Goal: Task Accomplishment & Management: Manage account settings

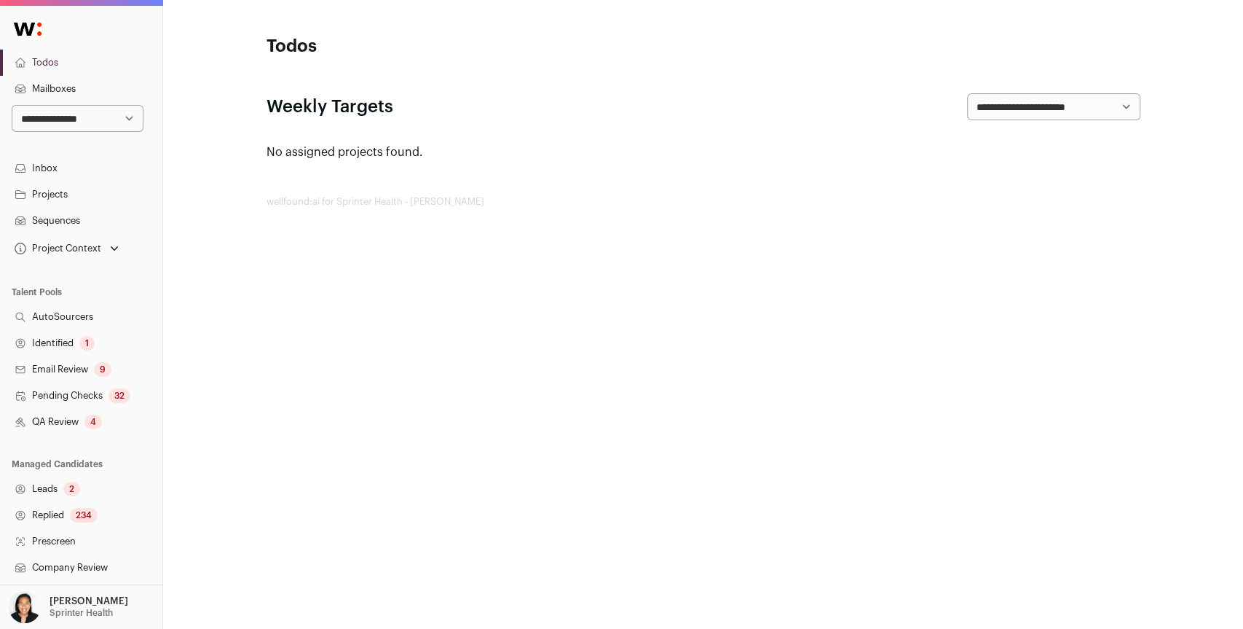
click at [131, 122] on select "**********" at bounding box center [78, 118] width 132 height 27
select select "*****"
click at [12, 105] on select "**********" at bounding box center [78, 118] width 132 height 27
click at [117, 251] on icon "Open dropdown" at bounding box center [114, 248] width 15 height 15
click at [105, 274] on link "Senior Software Engineer" at bounding box center [81, 275] width 128 height 17
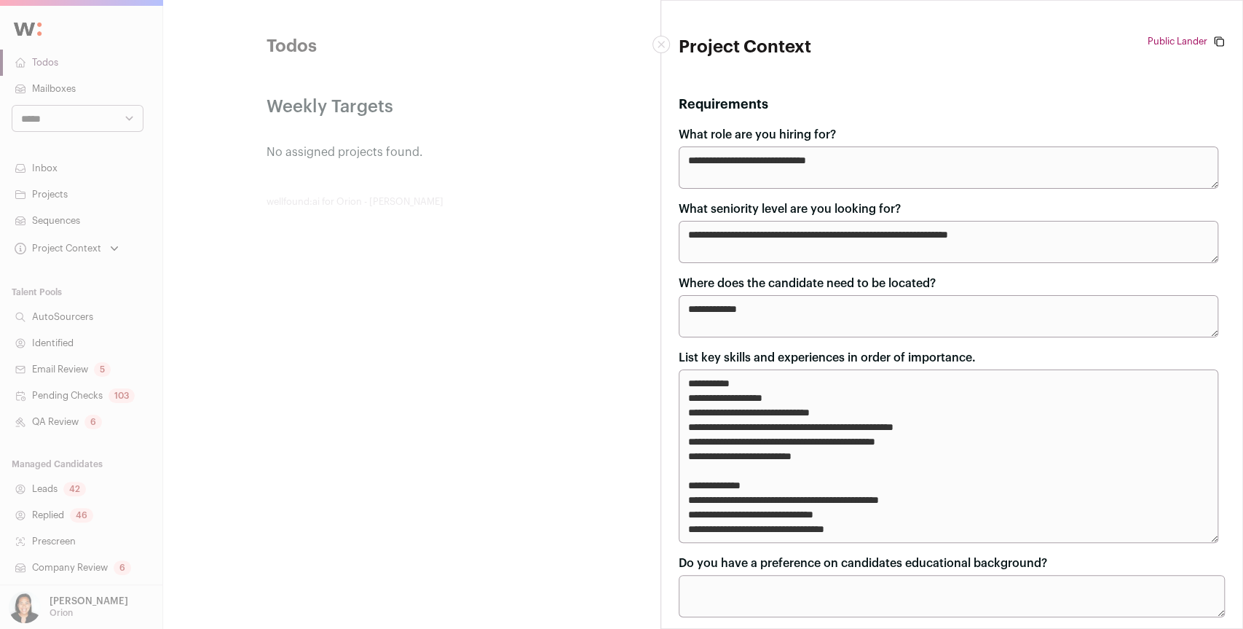
click at [656, 39] on button "Close modal" at bounding box center [661, 44] width 17 height 17
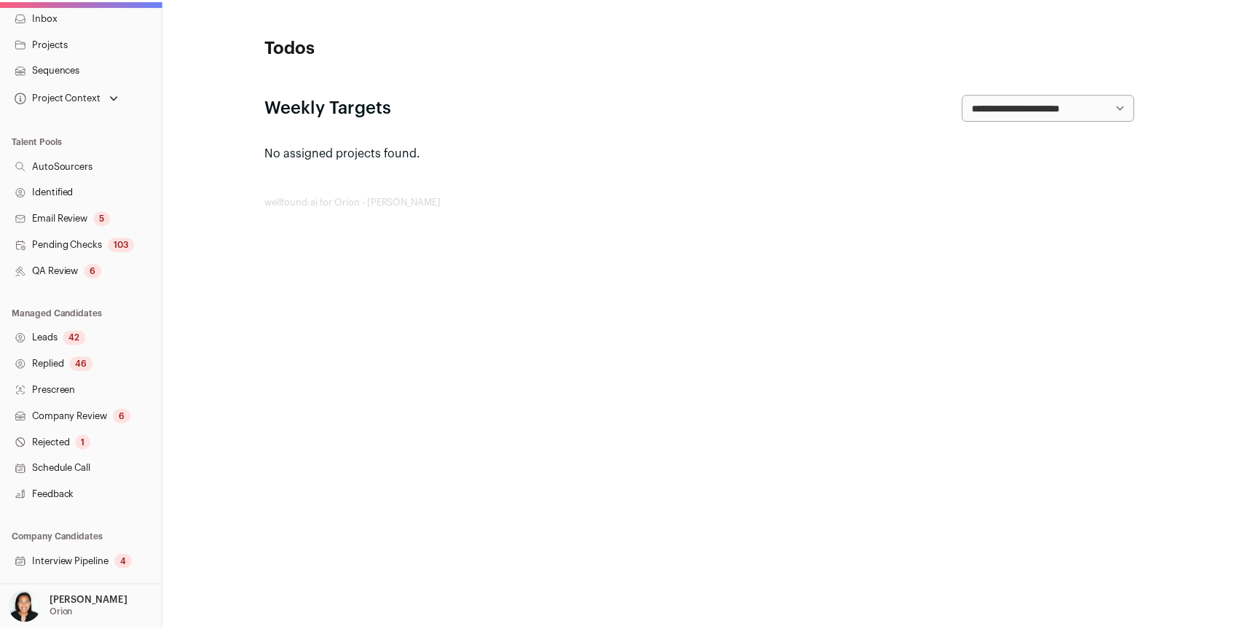
scroll to position [209, 0]
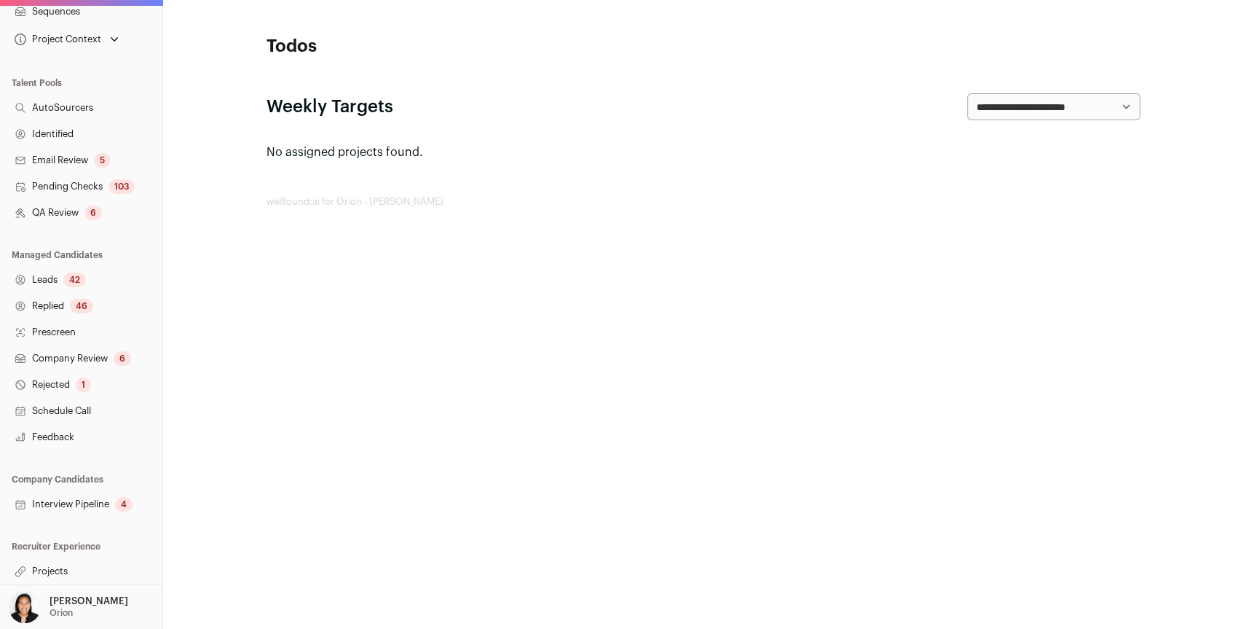
click at [60, 568] on link "Projects" at bounding box center [81, 571] width 162 height 26
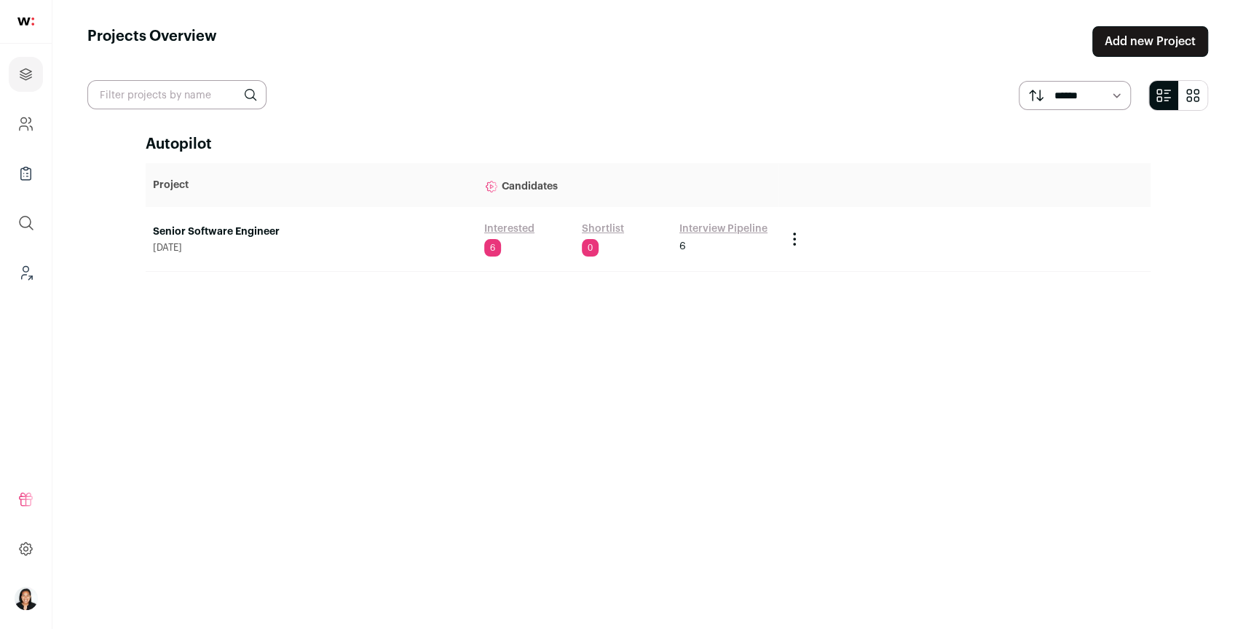
click at [185, 233] on link "Senior Software Engineer" at bounding box center [311, 231] width 317 height 15
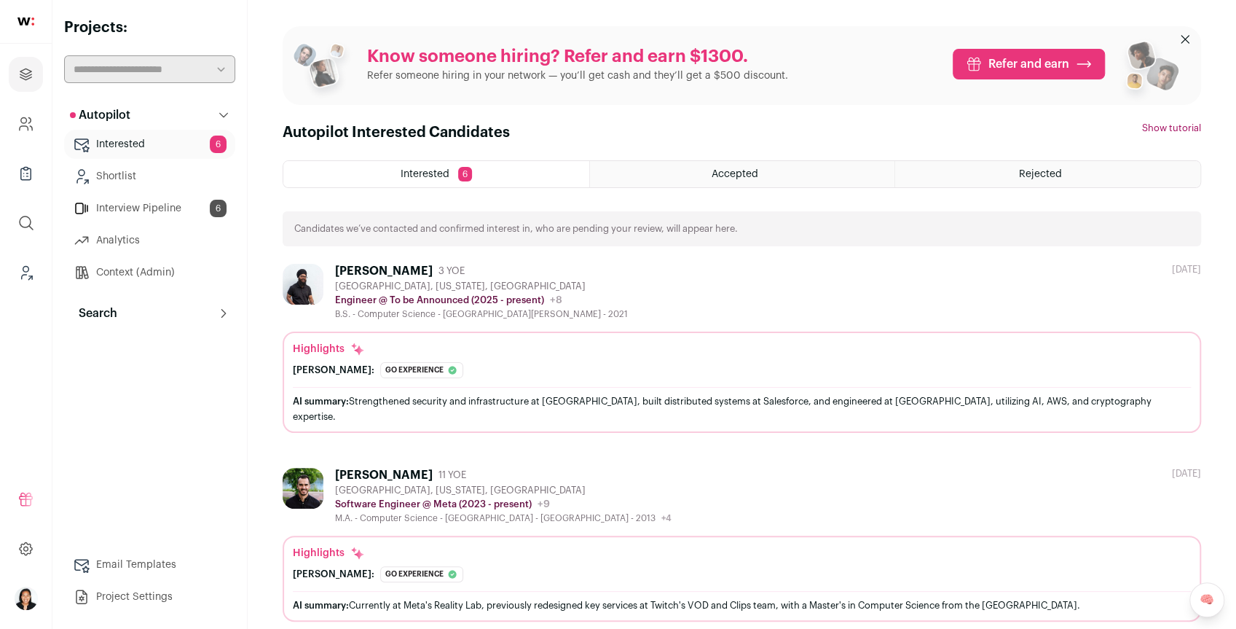
click at [731, 175] on span "Accepted" at bounding box center [735, 174] width 47 height 10
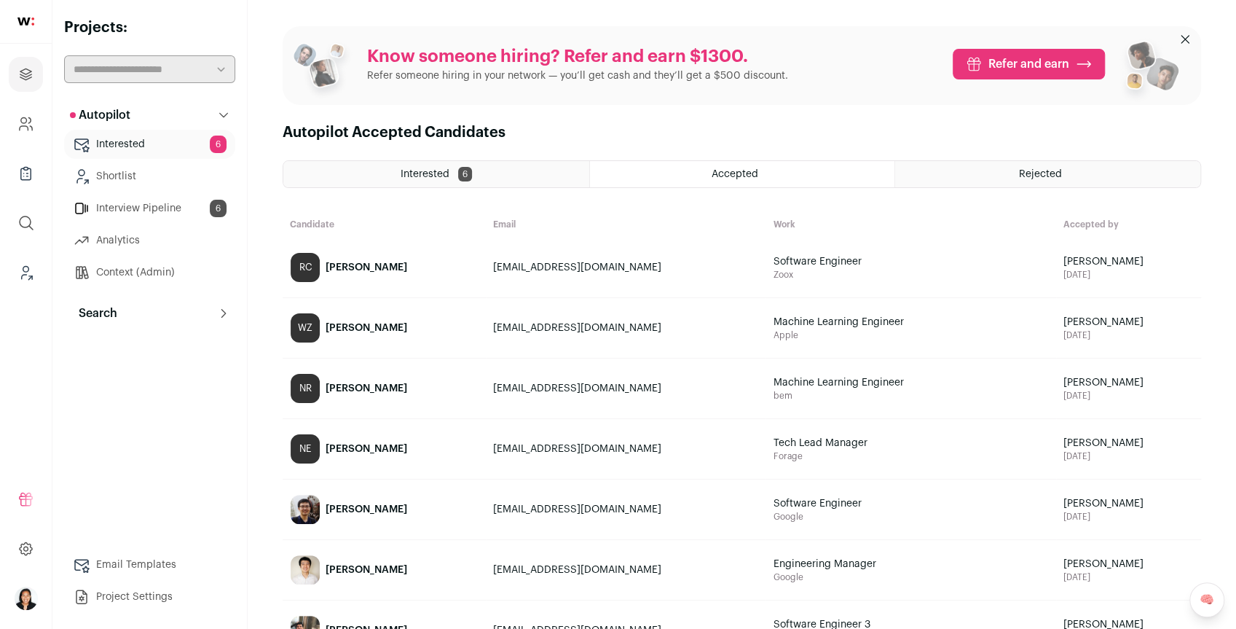
click at [1028, 183] on div "Rejected" at bounding box center [1047, 174] width 305 height 26
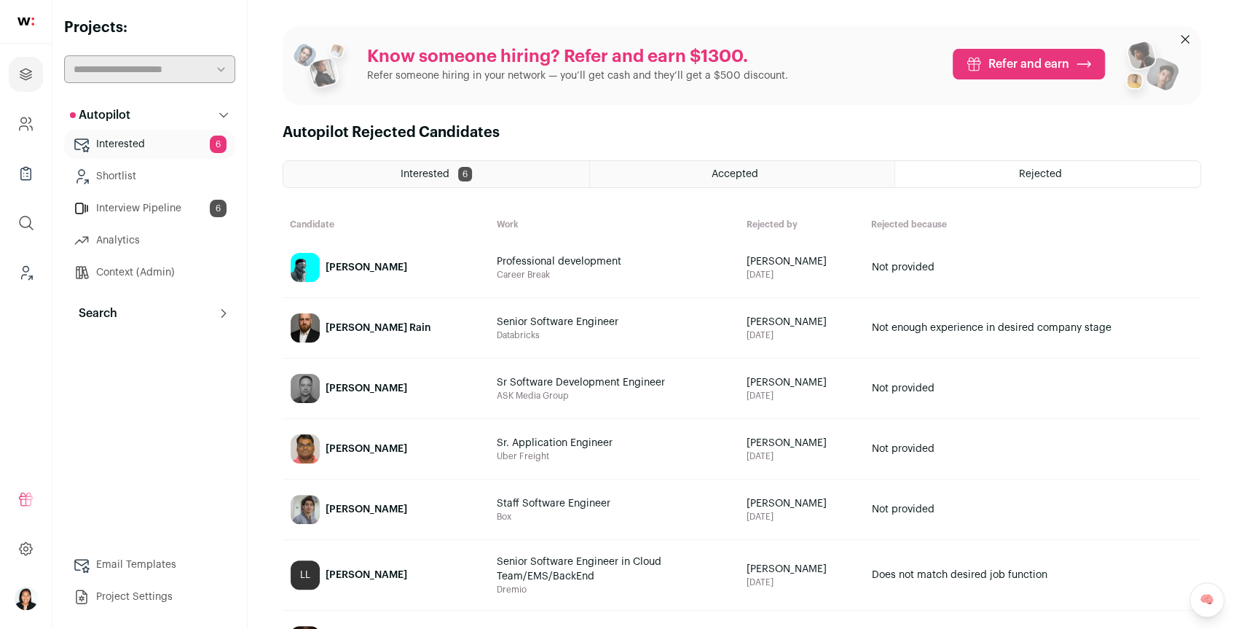
click at [731, 182] on div "Accepted" at bounding box center [742, 174] width 305 height 26
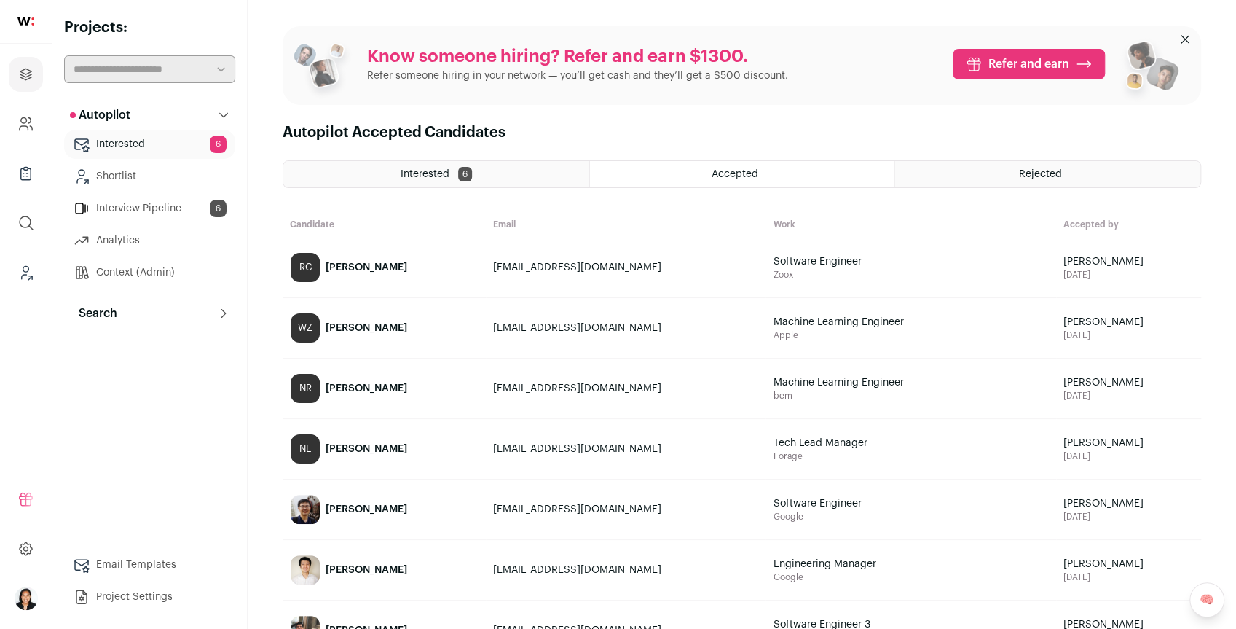
click at [489, 179] on div "Interested 6" at bounding box center [436, 174] width 306 height 26
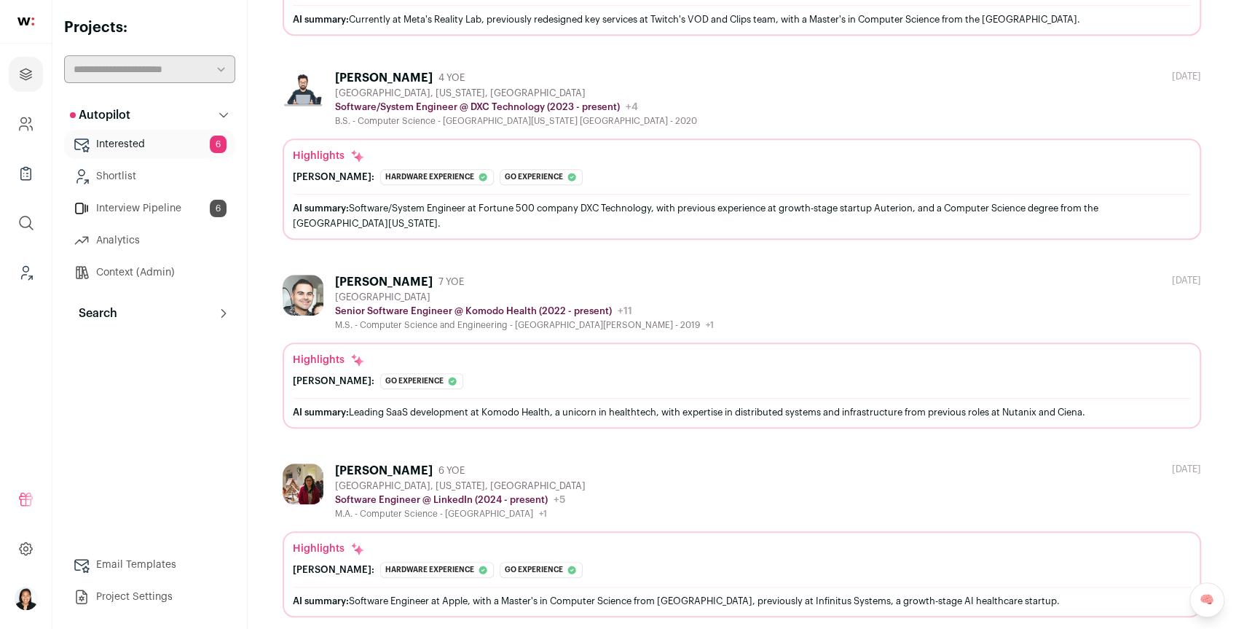
scroll to position [784, 0]
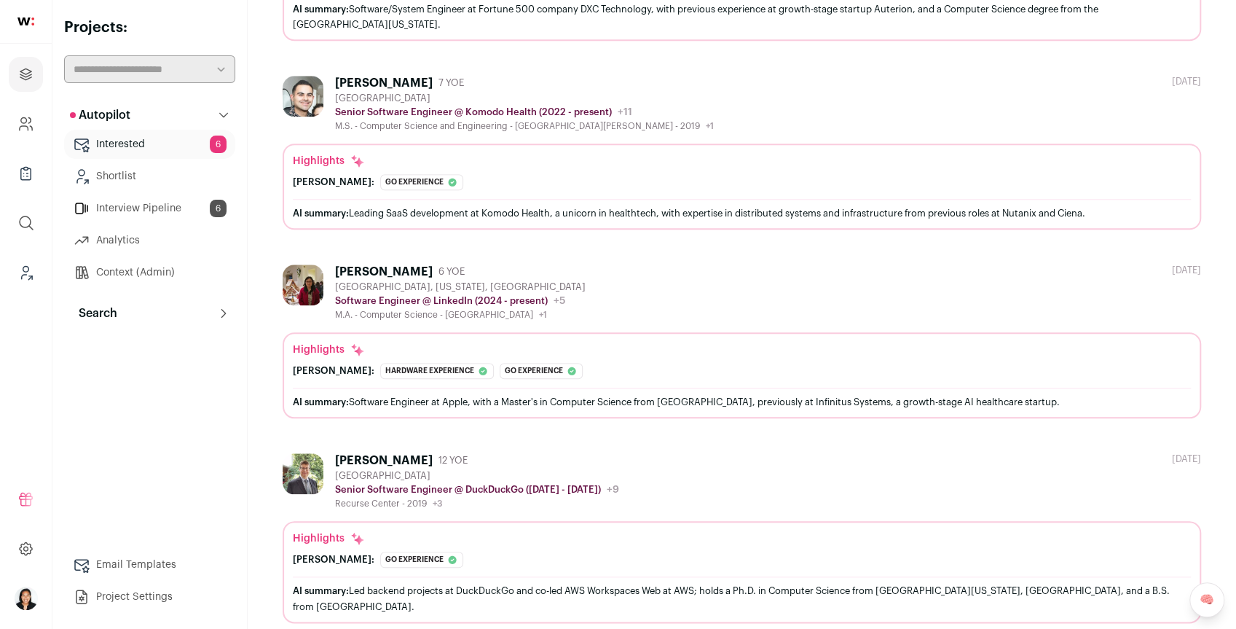
click at [171, 207] on link "Interview Pipeline 6" at bounding box center [149, 208] width 171 height 29
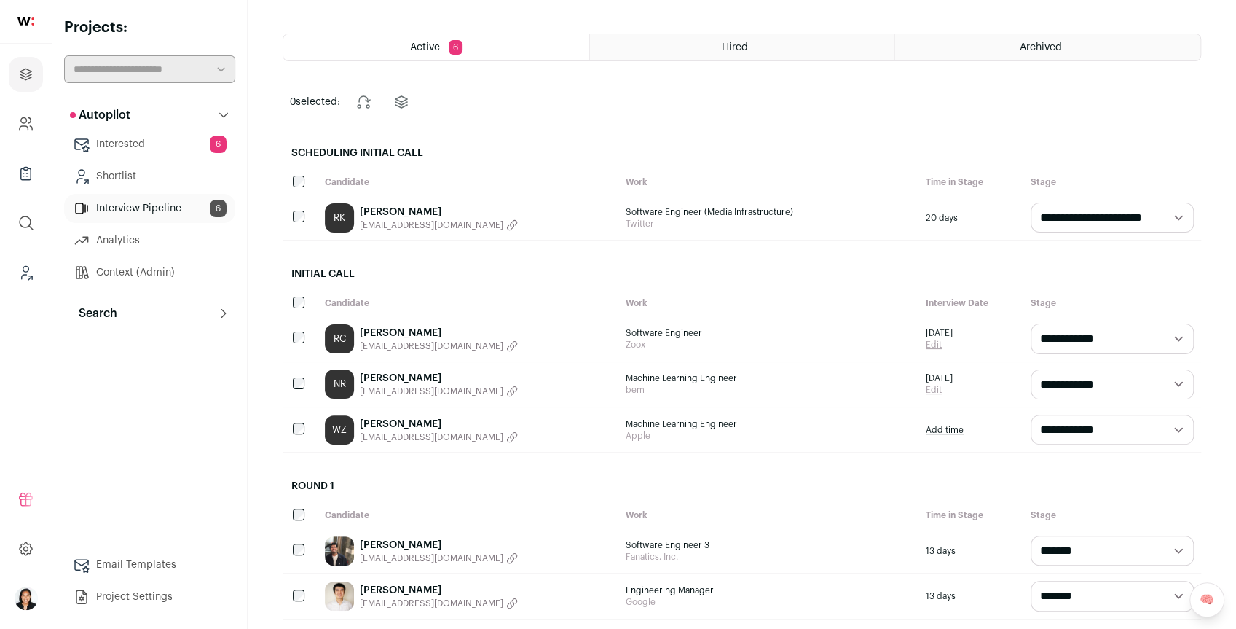
scroll to position [66, 0]
